Goal: Transaction & Acquisition: Book appointment/travel/reservation

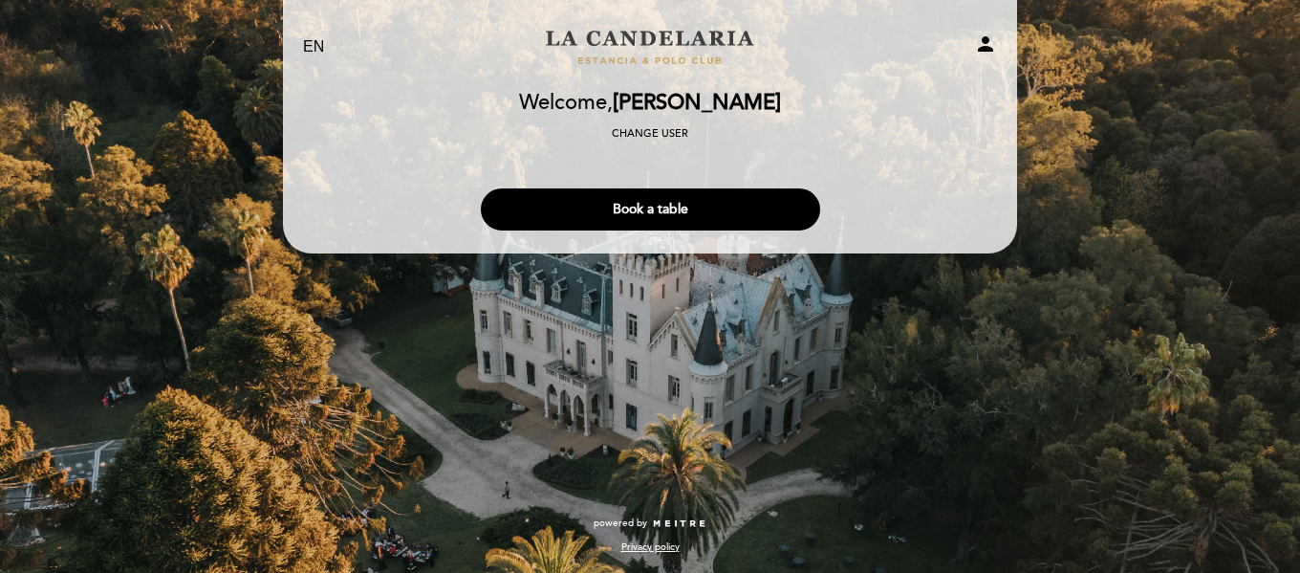
click at [985, 42] on icon "person" at bounding box center [985, 43] width 23 height 23
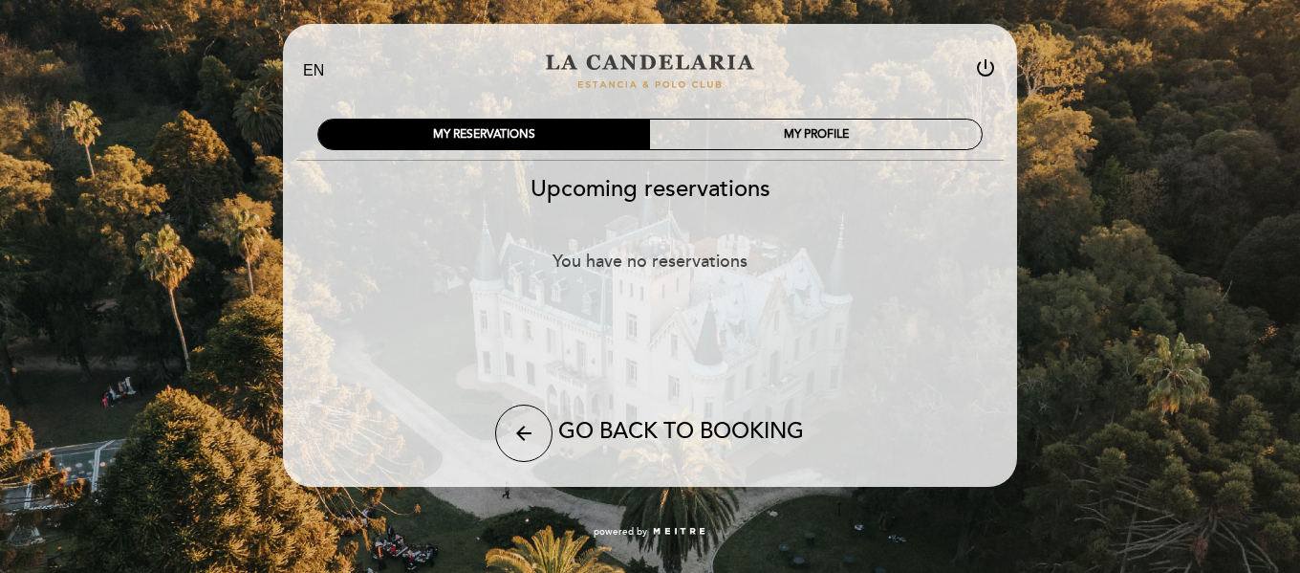
click at [1080, 64] on div "EN ES PT [GEOGRAPHIC_DATA][PERSON_NAME] power_settings_new MY RESERVATIONS MY P…" at bounding box center [650, 278] width 1300 height 557
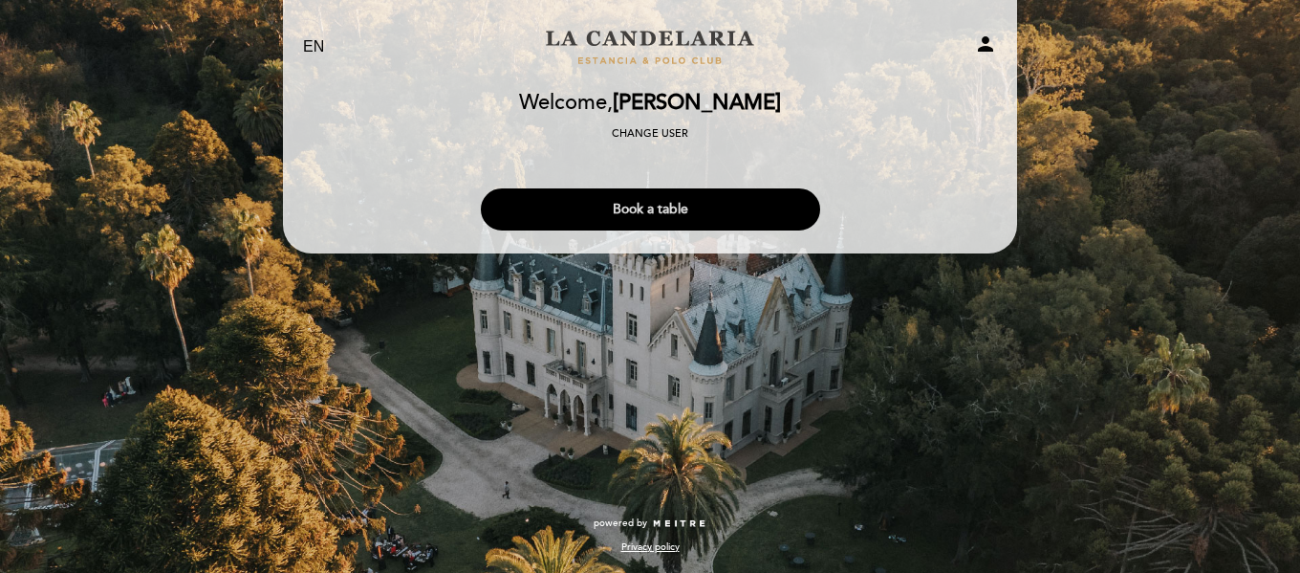
click at [651, 213] on button "Book a table" at bounding box center [650, 209] width 339 height 42
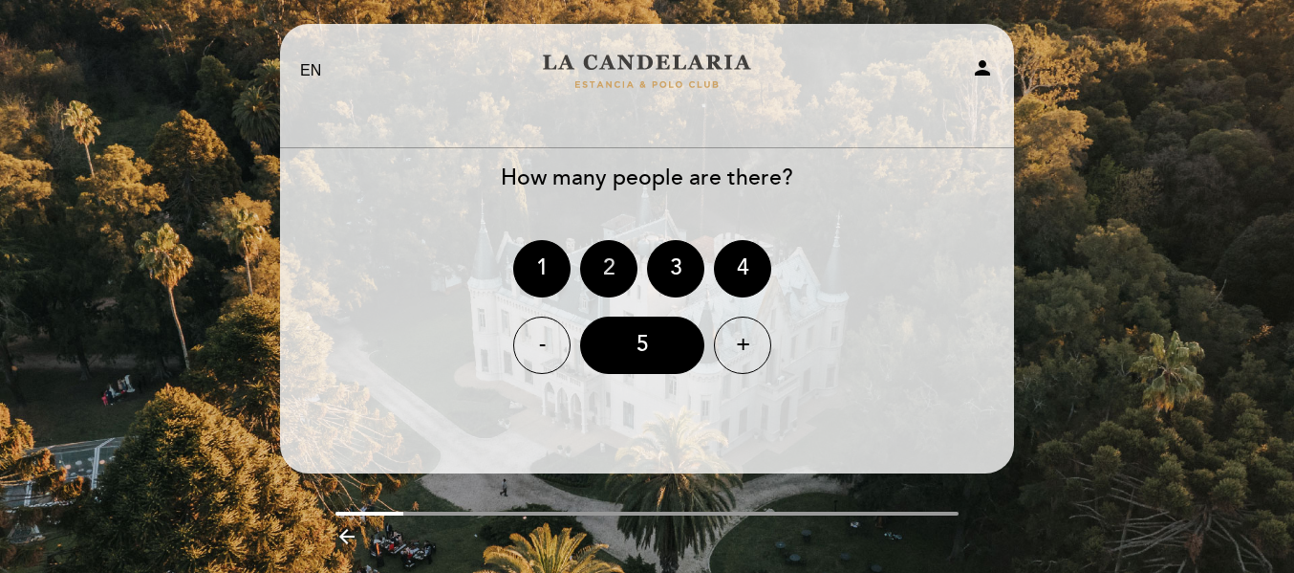
click at [608, 268] on div "2" at bounding box center [608, 268] width 57 height 57
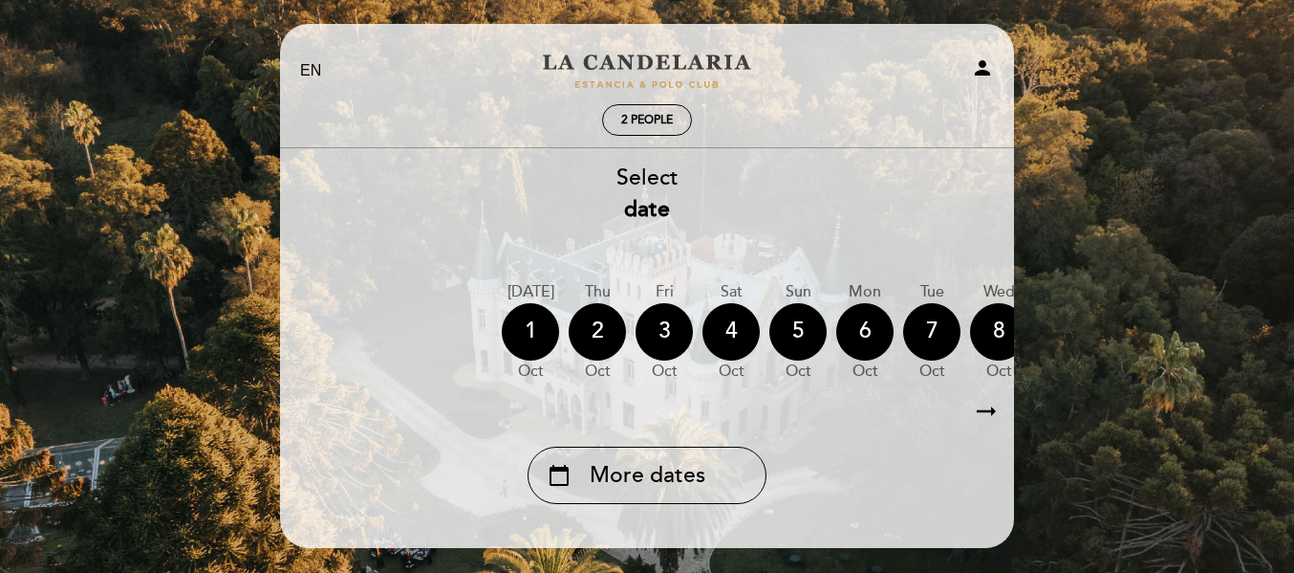
click at [986, 410] on icon "arrow_right_alt" at bounding box center [986, 411] width 29 height 41
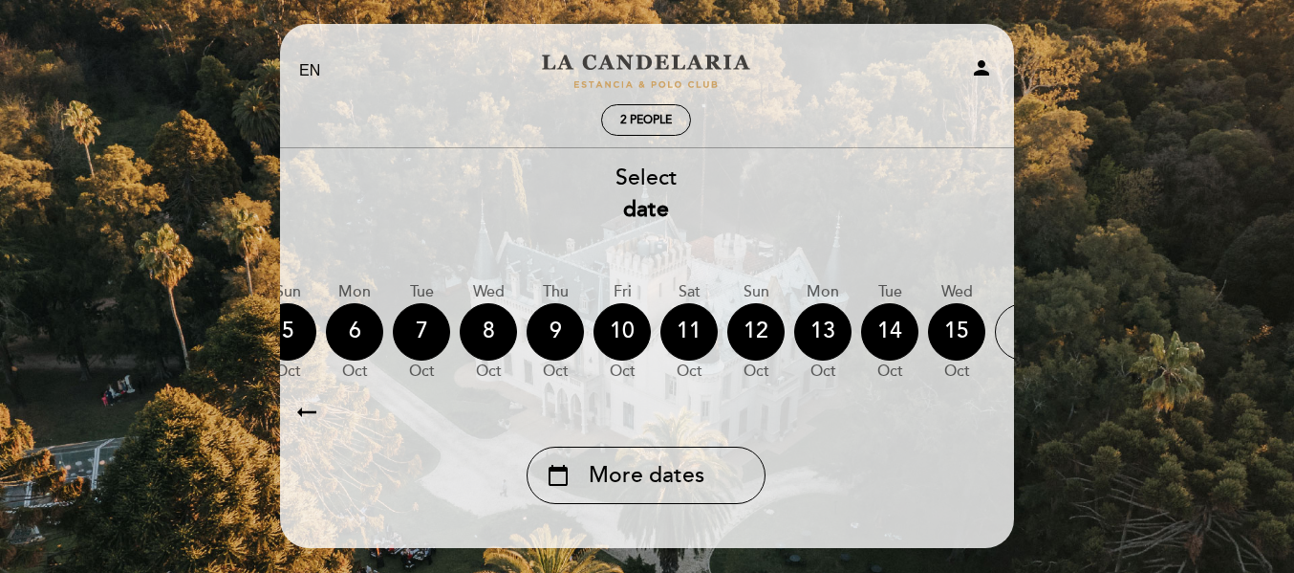
click at [986, 410] on icon "arrow_right_alt" at bounding box center [985, 411] width 29 height 41
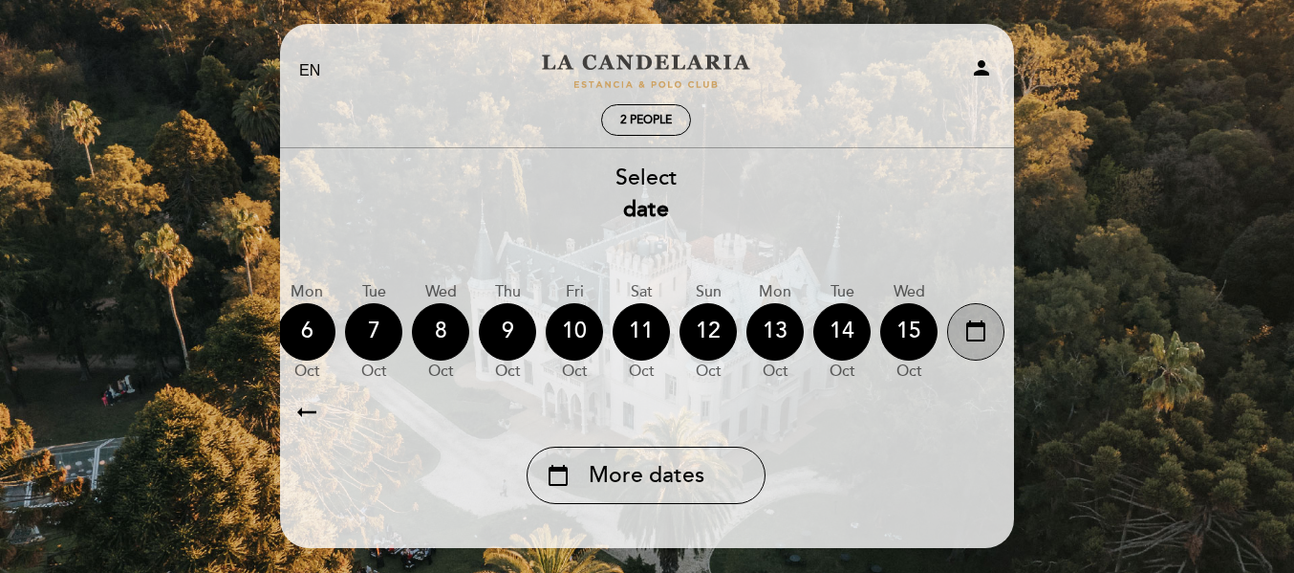
click at [962, 326] on div "calendar_today" at bounding box center [975, 331] width 57 height 57
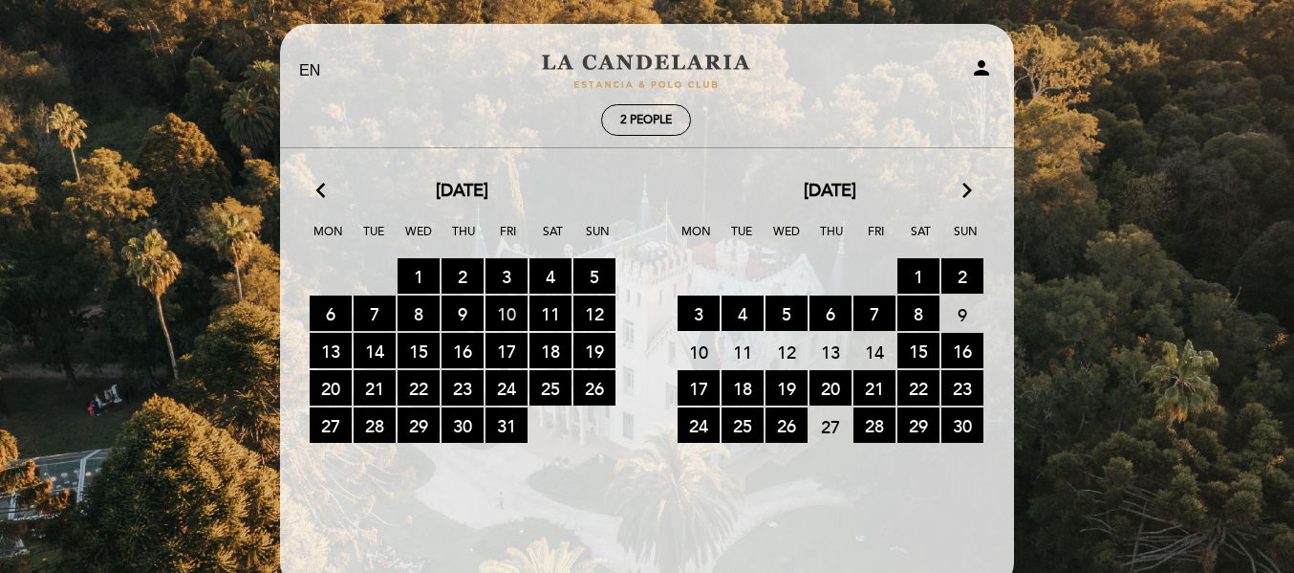
click at [506, 316] on span "10 RESERVATIONS AVAILABLE" at bounding box center [507, 312] width 42 height 35
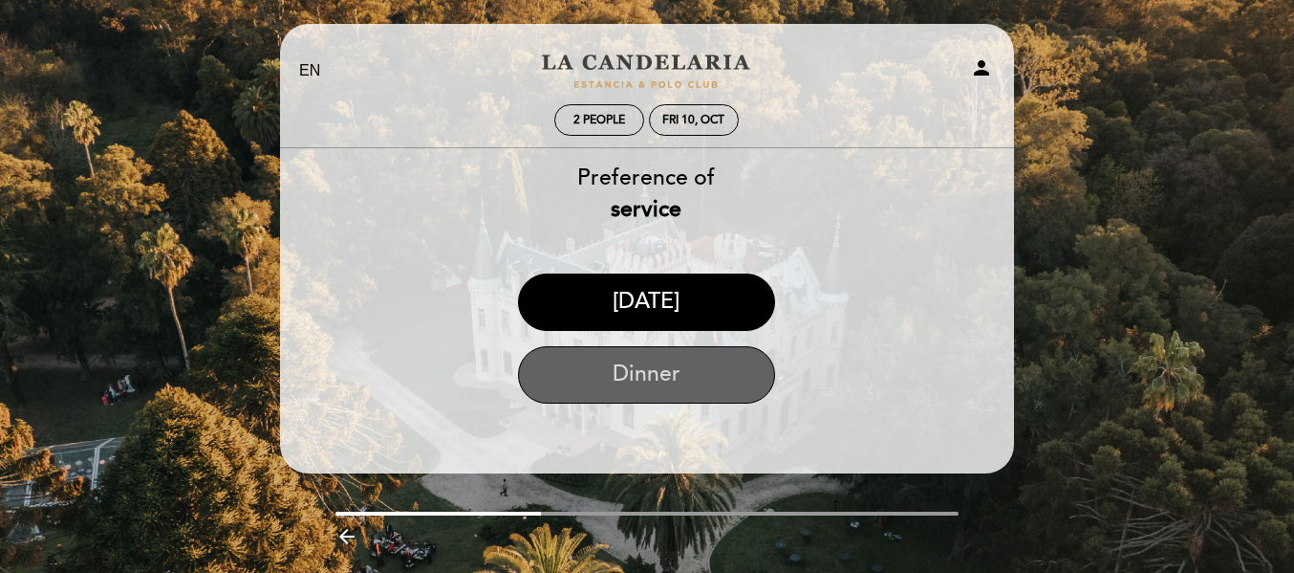
click at [668, 365] on button "Dinner" at bounding box center [646, 374] width 257 height 57
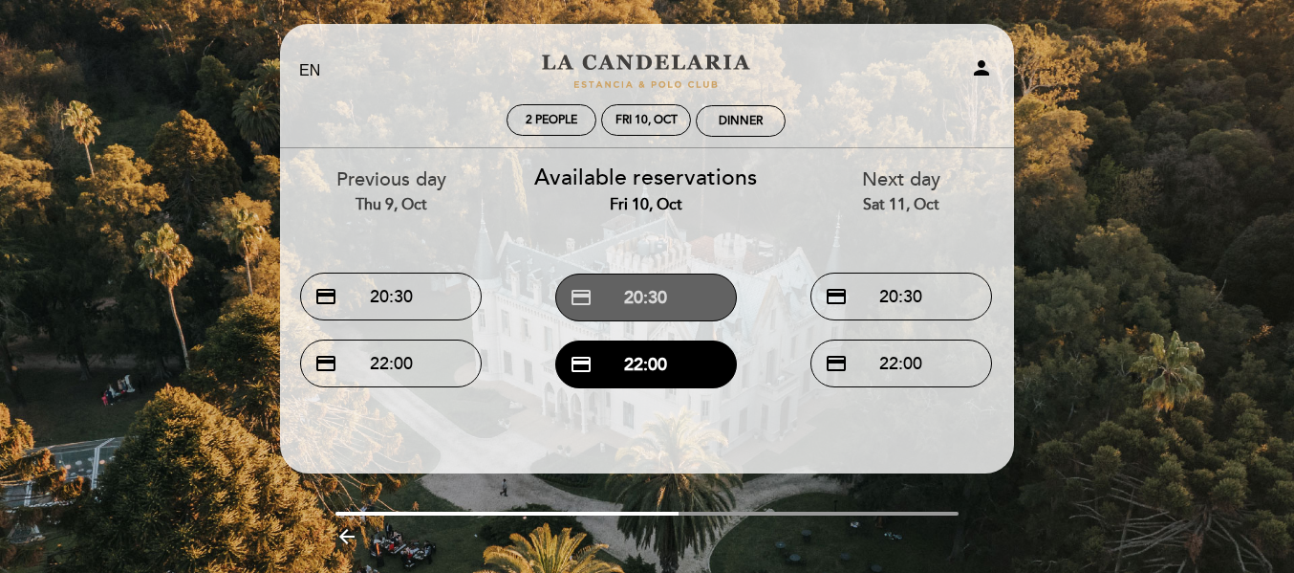
click at [644, 300] on button "credit_card 20:30" at bounding box center [646, 297] width 182 height 48
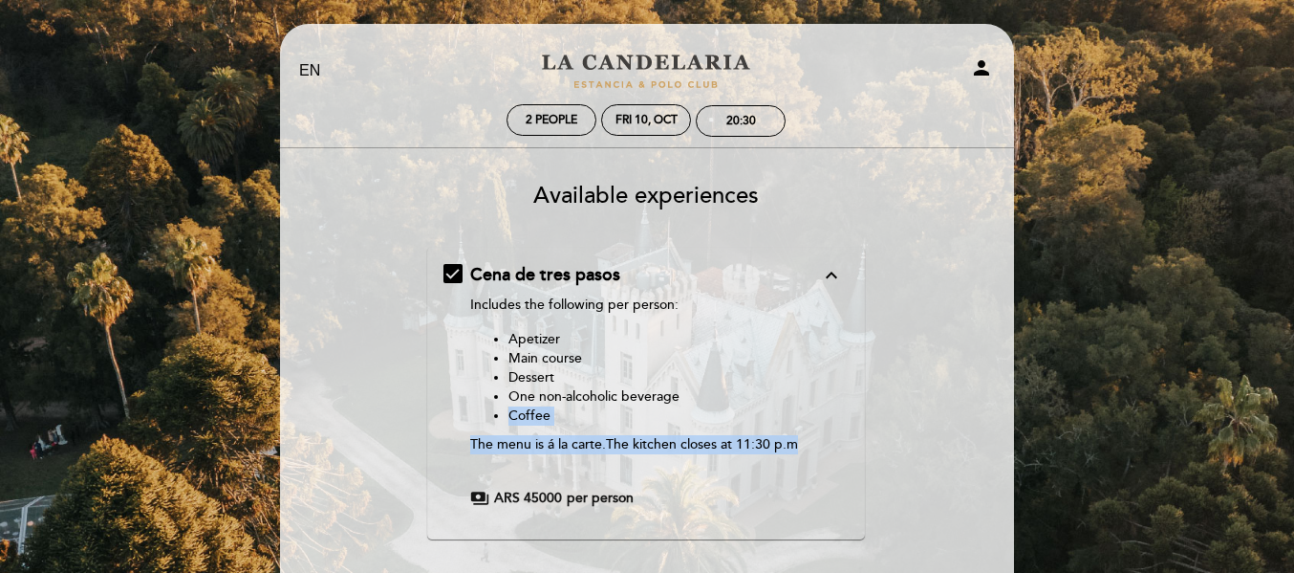
drag, startPoint x: 814, startPoint y: 442, endPoint x: 476, endPoint y: 413, distance: 339.6
click at [476, 413] on div "Includes the following per person: Apetizer Main course Dessert One non-alcohol…" at bounding box center [645, 384] width 351 height 178
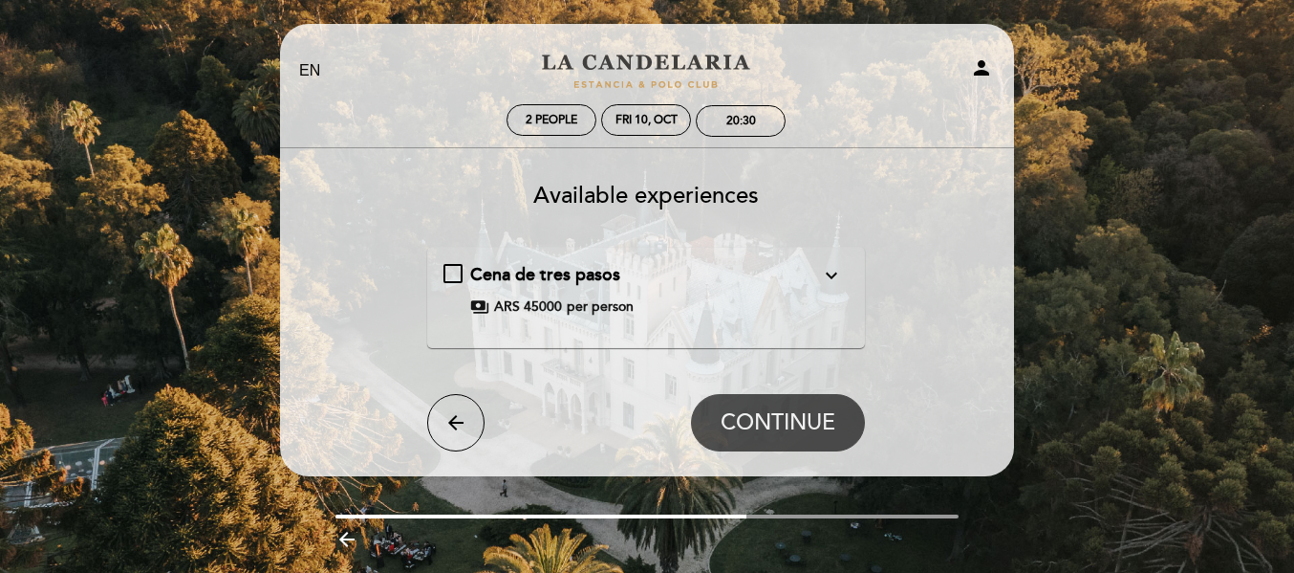
click at [826, 272] on icon "expand_more" at bounding box center [831, 275] width 23 height 23
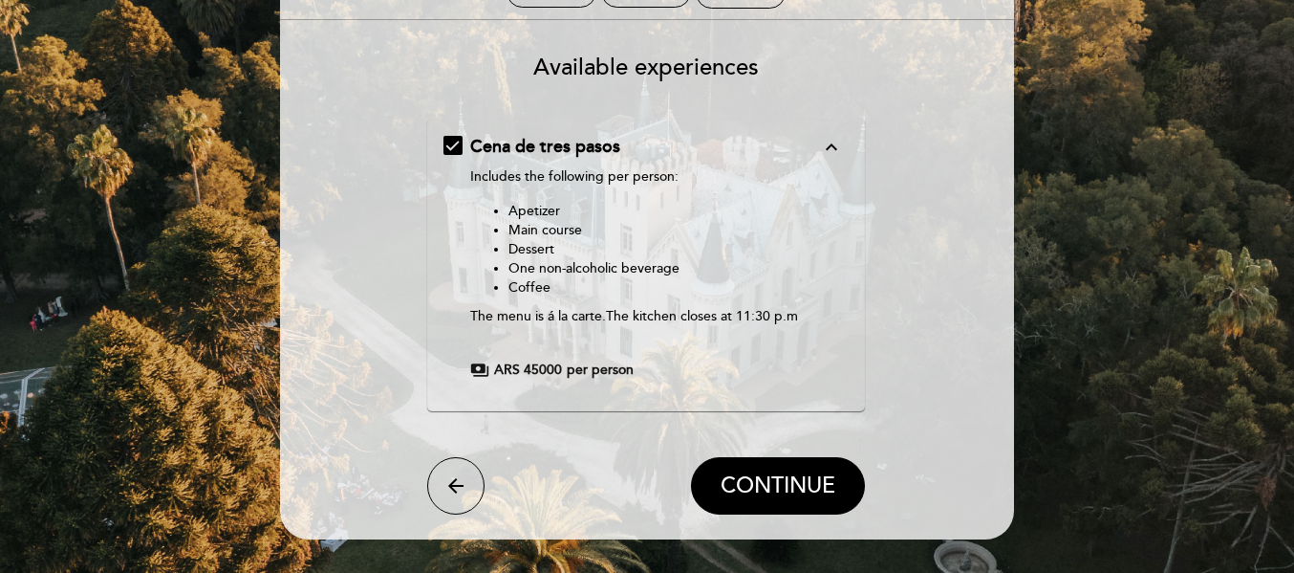
scroll to position [191, 0]
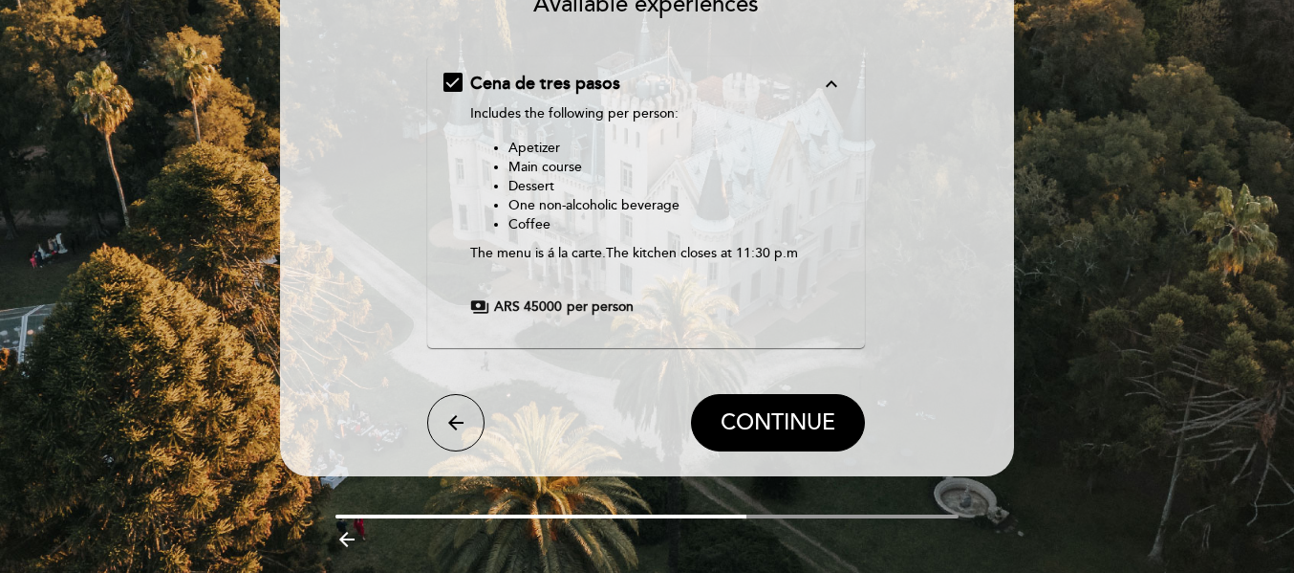
click at [446, 418] on icon "arrow_back" at bounding box center [455, 422] width 23 height 23
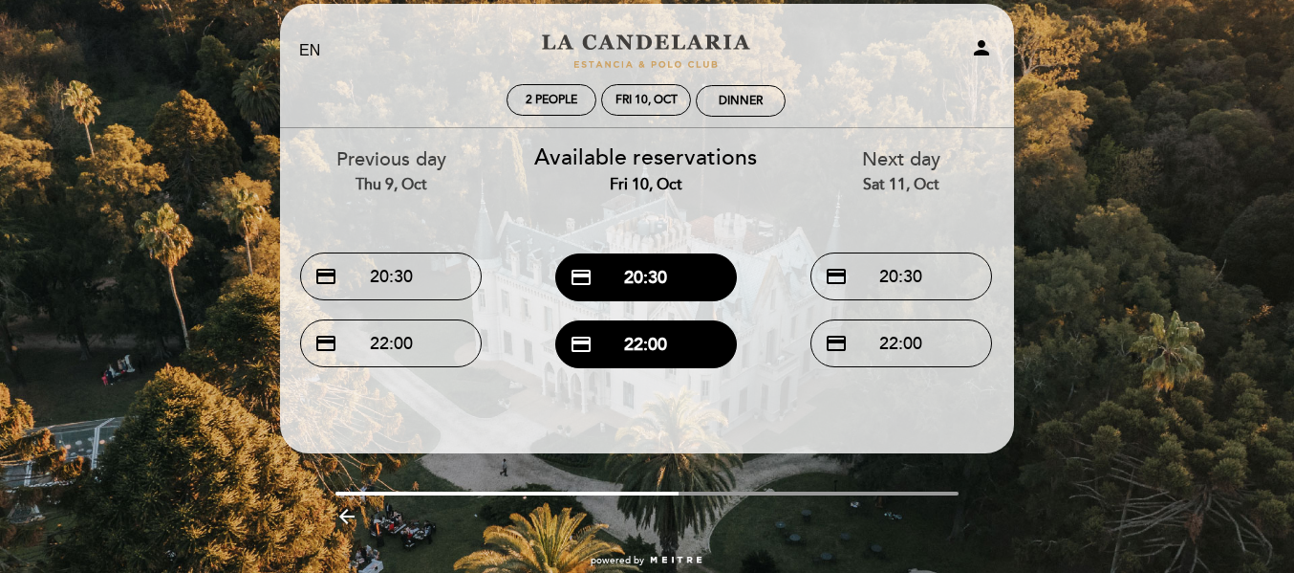
scroll to position [0, 0]
